Goal: Find contact information: Obtain details needed to contact an individual or organization

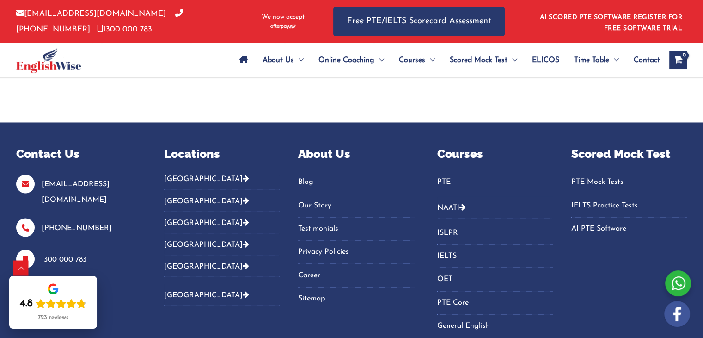
scroll to position [5178, 0]
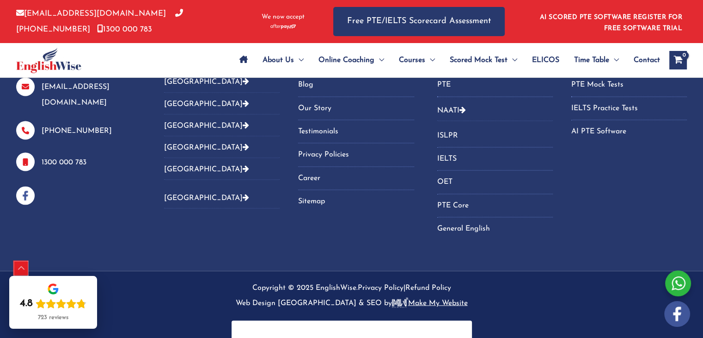
click at [26, 268] on div "Scroll to Top" at bounding box center [21, 268] width 15 height 15
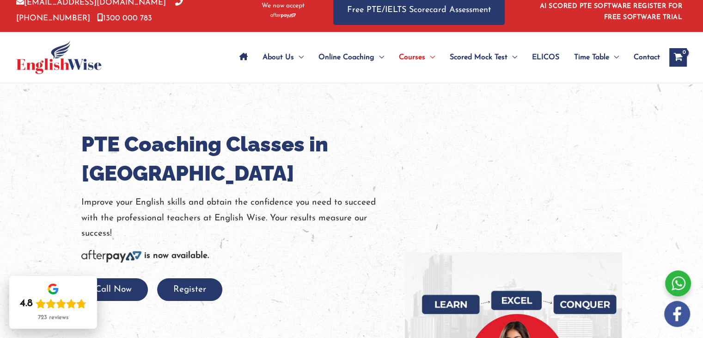
scroll to position [0, 0]
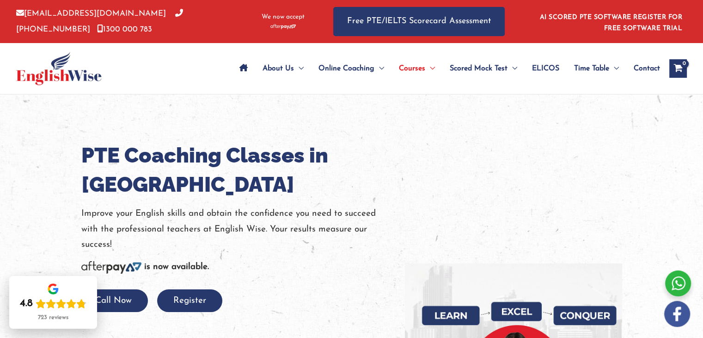
click at [654, 68] on span "Contact" at bounding box center [647, 68] width 26 height 32
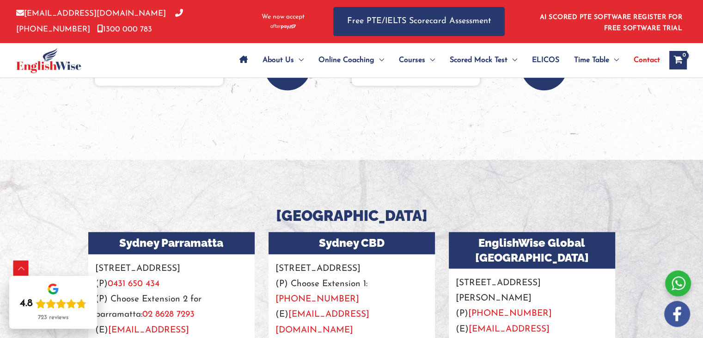
drag, startPoint x: 710, startPoint y: 104, endPoint x: 710, endPoint y: 132, distance: 27.8
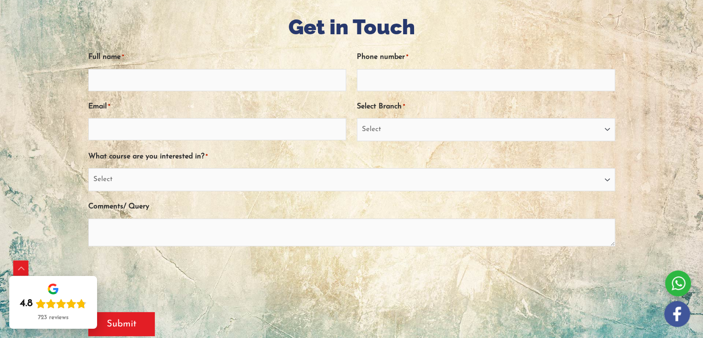
scroll to position [119, 0]
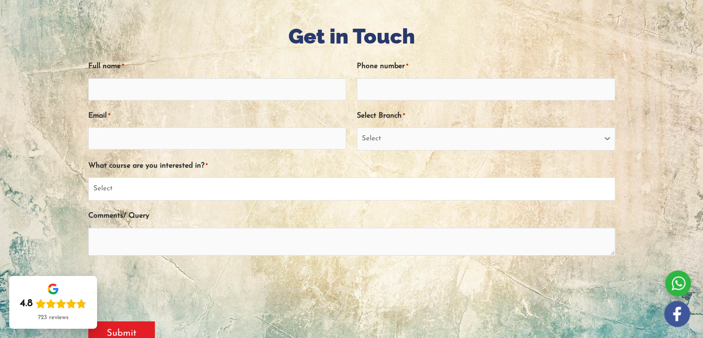
click at [215, 182] on select "Select PTE NAATI IELTS OET General English" at bounding box center [351, 188] width 527 height 23
click at [392, 130] on select "Select [GEOGRAPHIC_DATA] [GEOGRAPHIC_DATA] [GEOGRAPHIC_DATA] EnglishWise Global…" at bounding box center [486, 138] width 259 height 23
click at [180, 193] on select "Select PTE NAATI IELTS OET General English" at bounding box center [351, 188] width 527 height 23
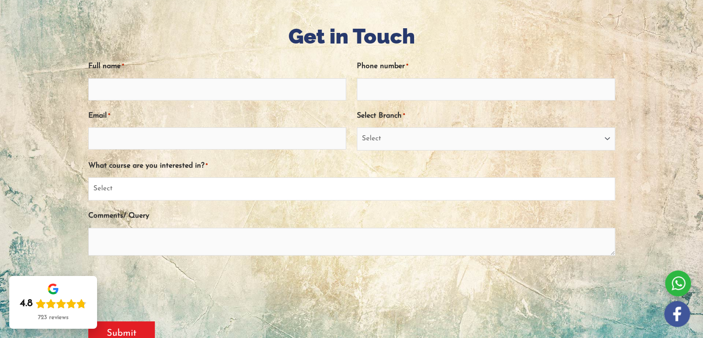
click at [180, 193] on select "Select PTE NAATI IELTS OET General English" at bounding box center [351, 188] width 527 height 23
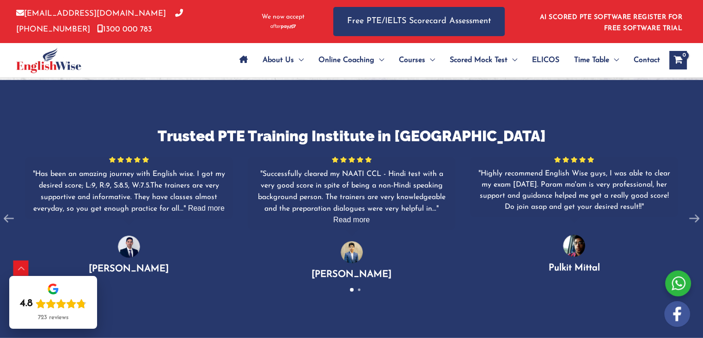
scroll to position [2347, 0]
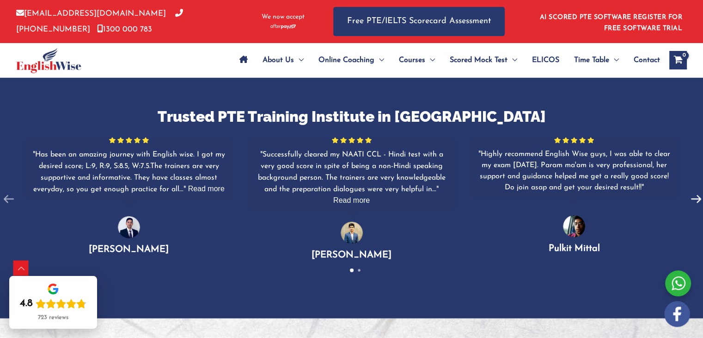
click at [688, 190] on icon at bounding box center [697, 199] width 18 height 18
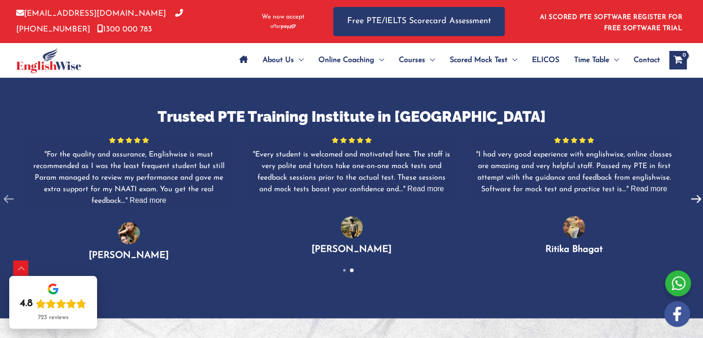
click at [688, 190] on icon at bounding box center [697, 199] width 18 height 18
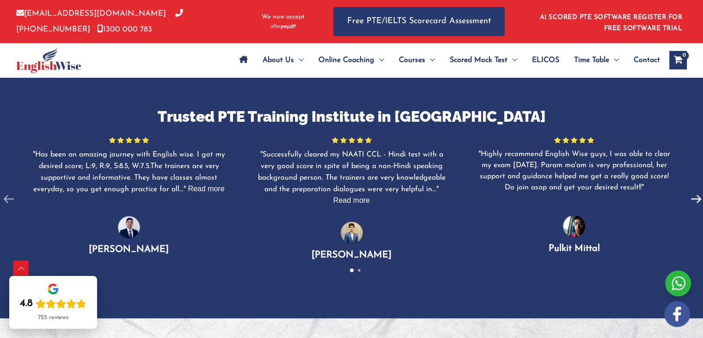
click at [688, 190] on icon at bounding box center [697, 199] width 18 height 18
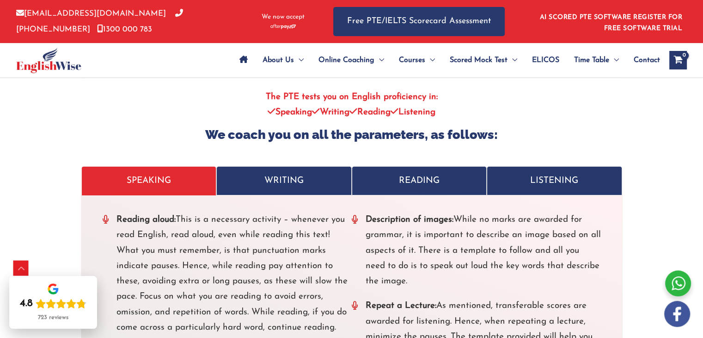
scroll to position [3556, 0]
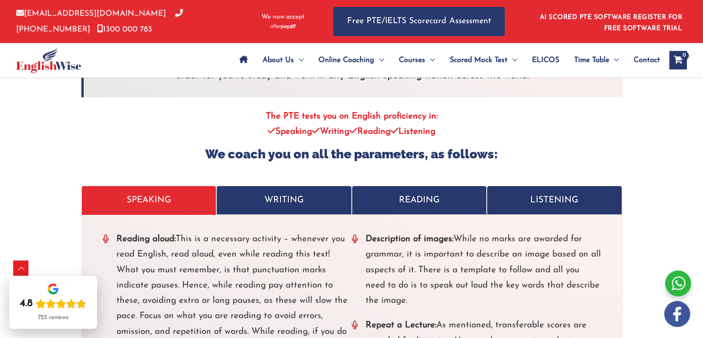
click at [304, 192] on p "WRITING" at bounding box center [284, 199] width 116 height 15
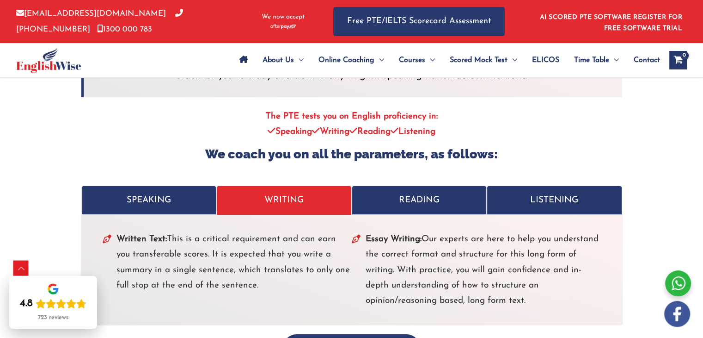
click at [425, 192] on p "READING" at bounding box center [420, 199] width 116 height 15
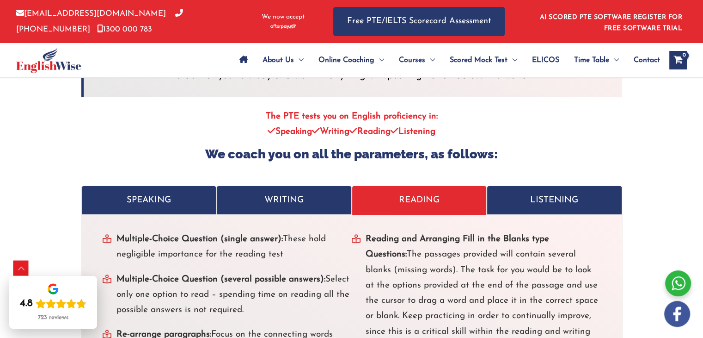
click at [545, 192] on p "LISTENING" at bounding box center [555, 199] width 116 height 15
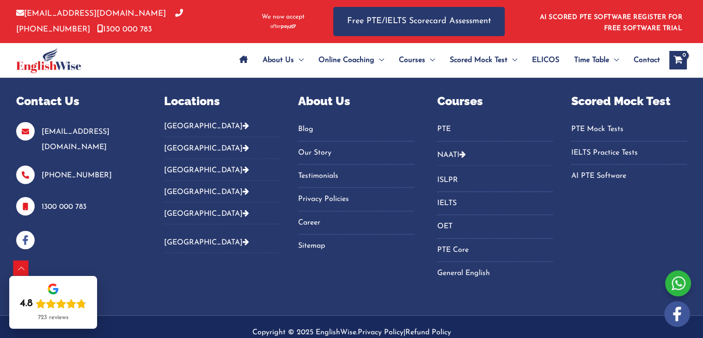
scroll to position [5117, 0]
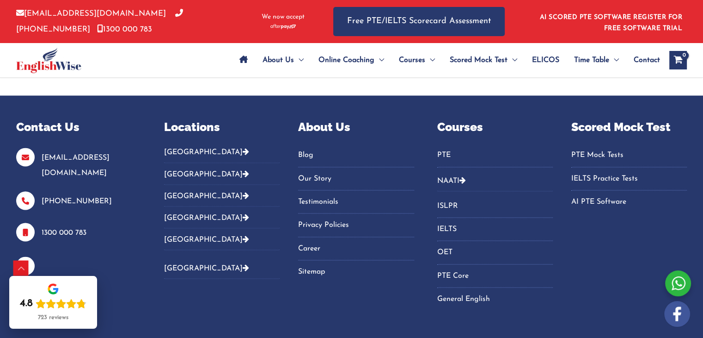
click at [682, 284] on div at bounding box center [679, 283] width 26 height 26
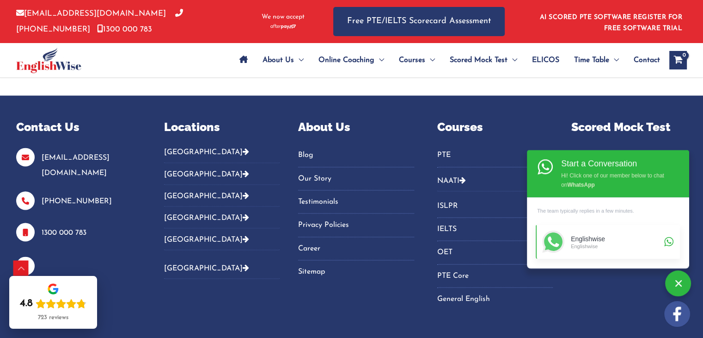
click at [636, 239] on div "Englishwise" at bounding box center [616, 239] width 91 height 8
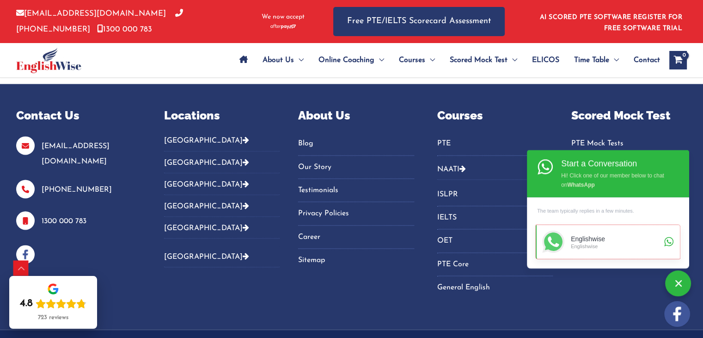
scroll to position [5135, 0]
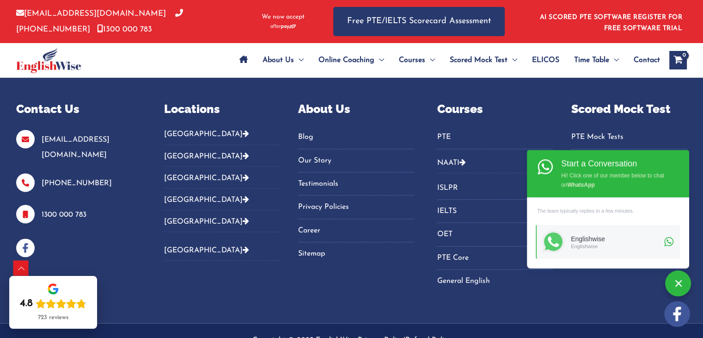
click at [124, 132] on p "[EMAIL_ADDRESS][DOMAIN_NAME]" at bounding box center [78, 147] width 125 height 31
click at [49, 136] on link "[EMAIL_ADDRESS][DOMAIN_NAME]" at bounding box center [76, 147] width 68 height 23
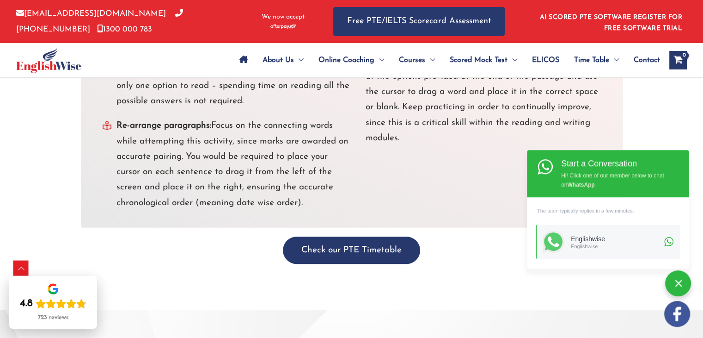
scroll to position [3756, 0]
